Goal: Information Seeking & Learning: Find specific fact

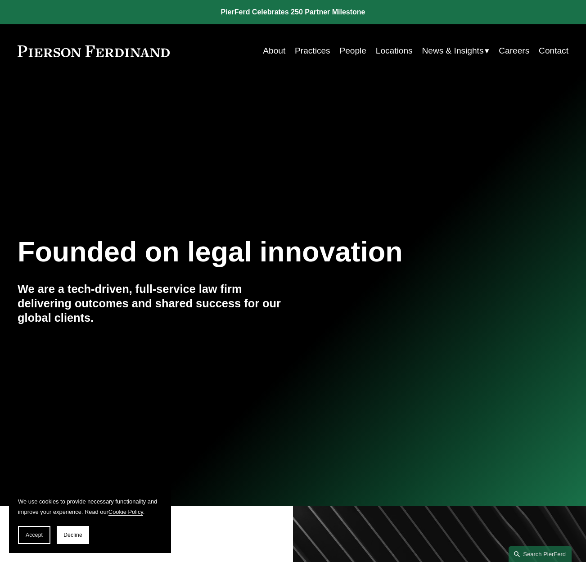
click at [345, 50] on link "People" at bounding box center [352, 50] width 27 height 17
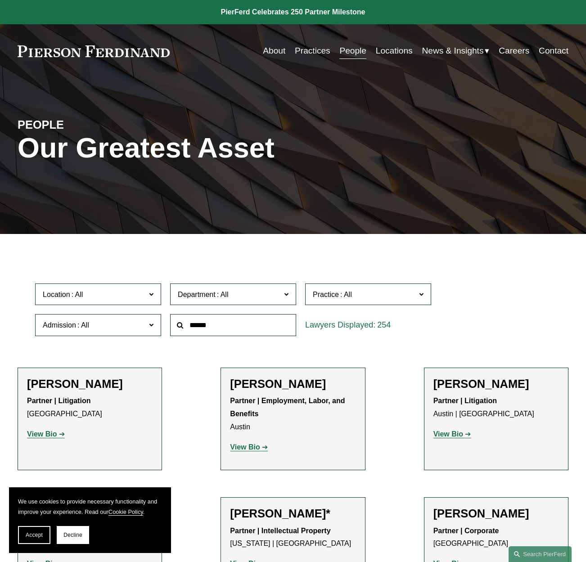
click at [155, 327] on label "Admission" at bounding box center [98, 325] width 126 height 22
click at [0, 0] on link "[US_STATE]" at bounding box center [0, 0] width 0 height 0
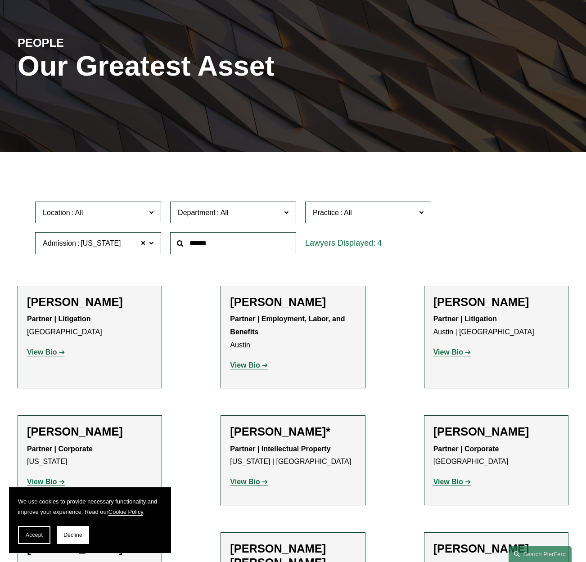
scroll to position [139, 0]
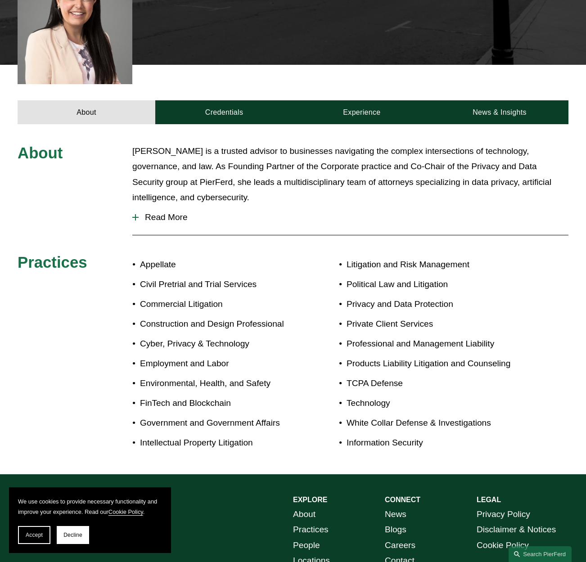
scroll to position [308, 0]
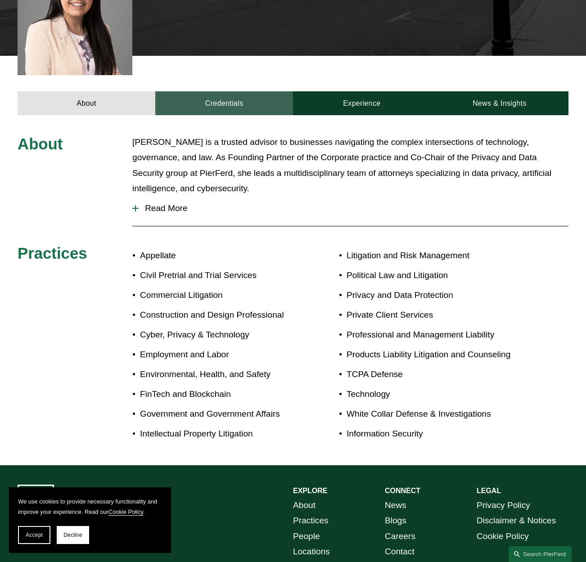
click at [230, 98] on link "Credentials" at bounding box center [224, 103] width 138 height 24
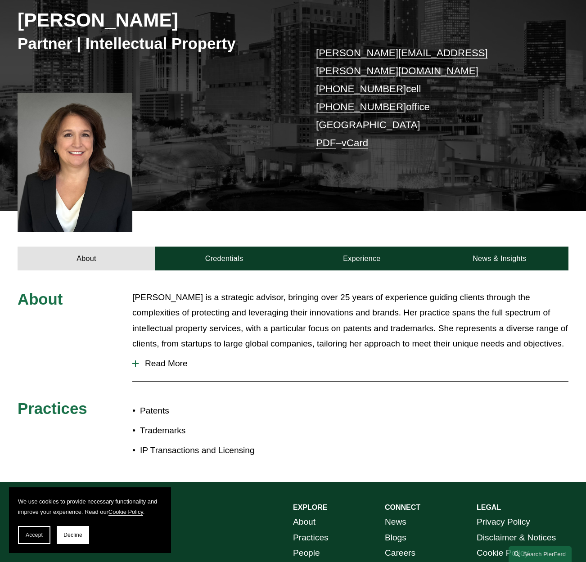
scroll to position [135, 0]
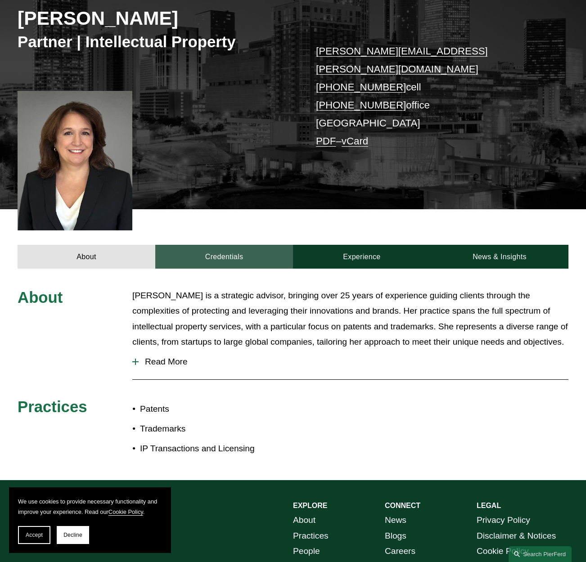
click at [243, 245] on link "Credentials" at bounding box center [224, 257] width 138 height 24
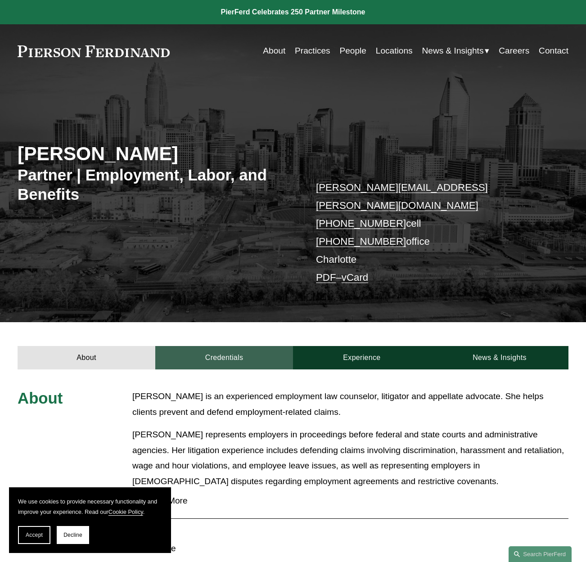
click at [233, 346] on link "Credentials" at bounding box center [224, 358] width 138 height 24
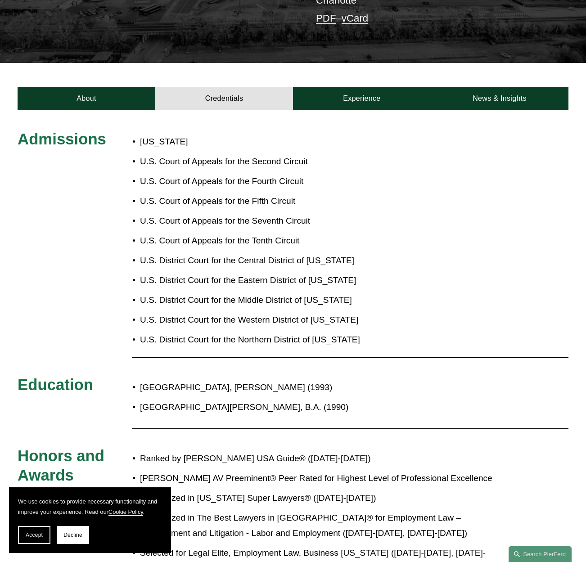
scroll to position [279, 0]
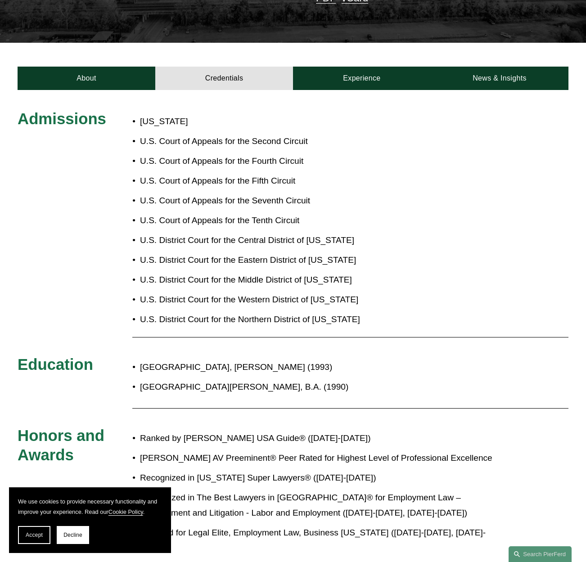
drag, startPoint x: 368, startPoint y: 283, endPoint x: 140, endPoint y: 273, distance: 228.2
click at [140, 292] on p "U.S. District Court for the Western District of [US_STATE]" at bounding box center [274, 299] width 268 height 15
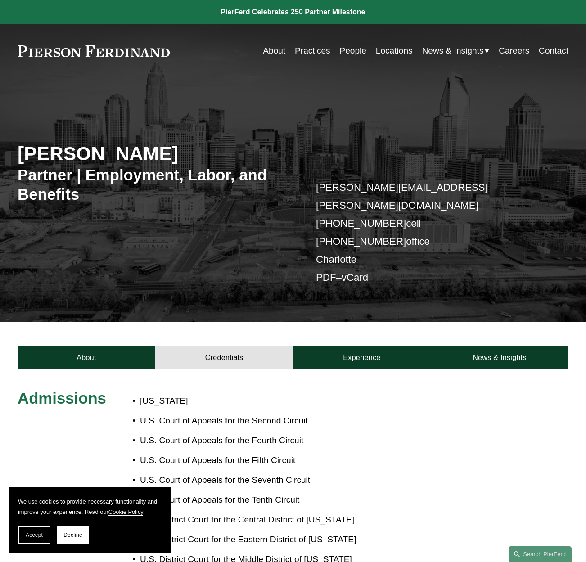
scroll to position [0, 0]
